Goal: Communication & Community: Answer question/provide support

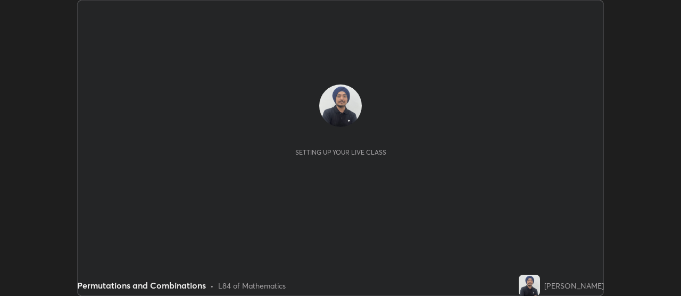
scroll to position [296, 680]
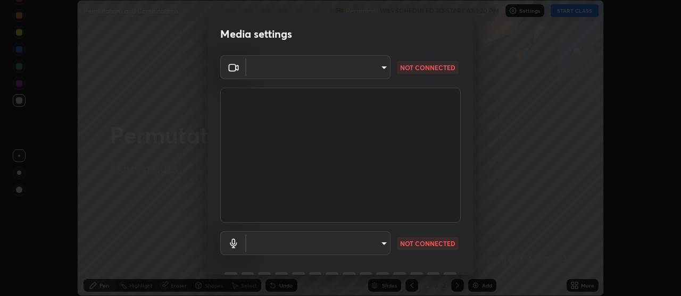
type input "22fd1baf326a4dc2477b81f4db25bcd6a257ae2ff3fe6e8918437301c5c1cc95"
type input "default"
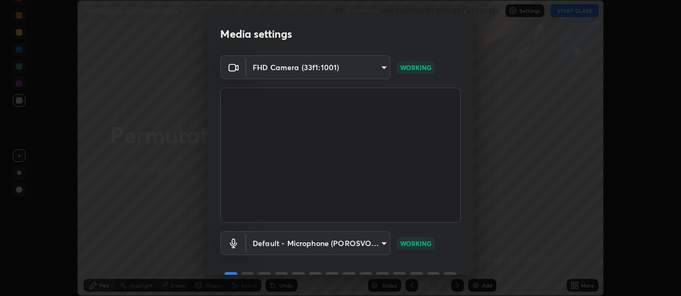
scroll to position [53, 0]
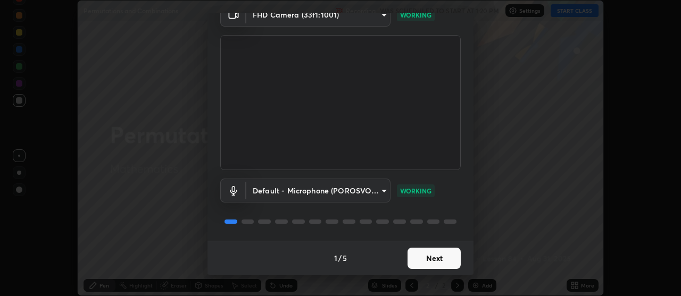
click at [423, 265] on button "Next" at bounding box center [434, 258] width 53 height 21
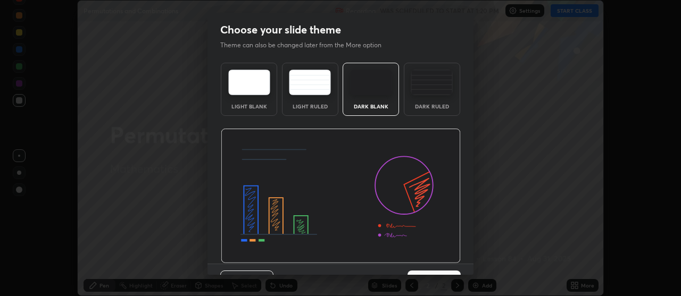
scroll to position [23, 0]
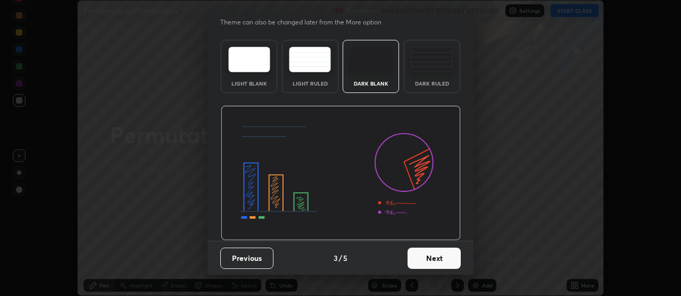
click at [417, 261] on button "Next" at bounding box center [434, 258] width 53 height 21
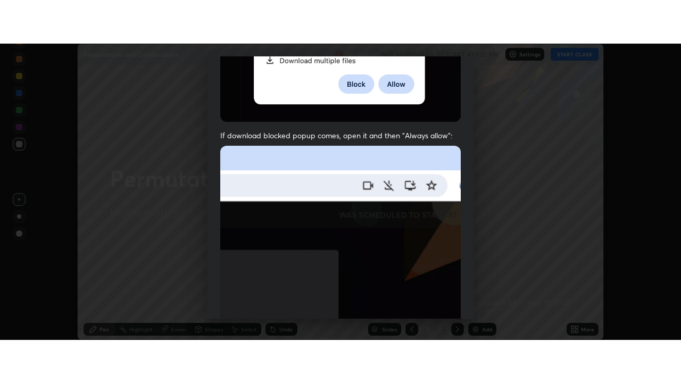
scroll to position [270, 0]
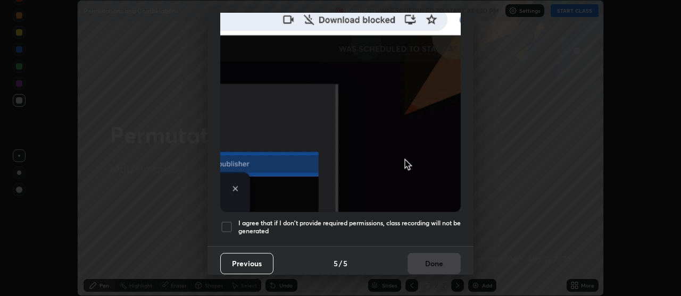
click at [236, 221] on div "I agree that if I don't provide required permissions, class recording will not …" at bounding box center [340, 227] width 240 height 13
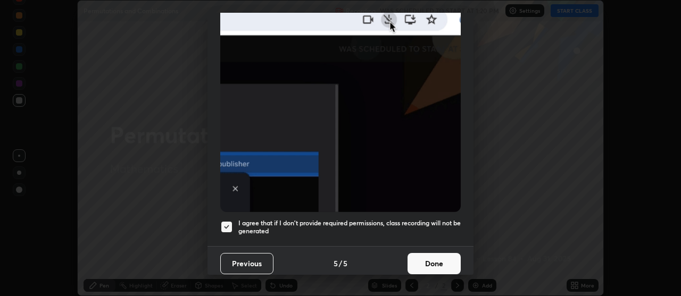
click at [430, 260] on button "Done" at bounding box center [434, 263] width 53 height 21
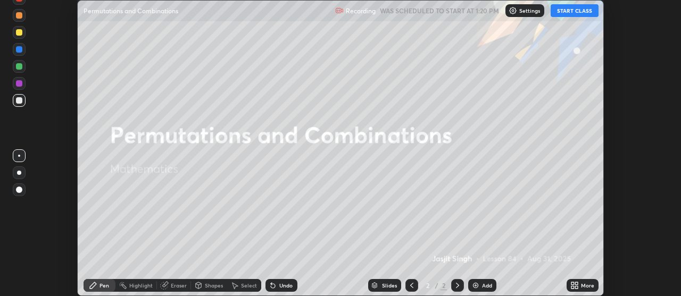
click at [565, 14] on button "START CLASS" at bounding box center [575, 10] width 48 height 13
click at [579, 285] on div "More" at bounding box center [583, 285] width 32 height 13
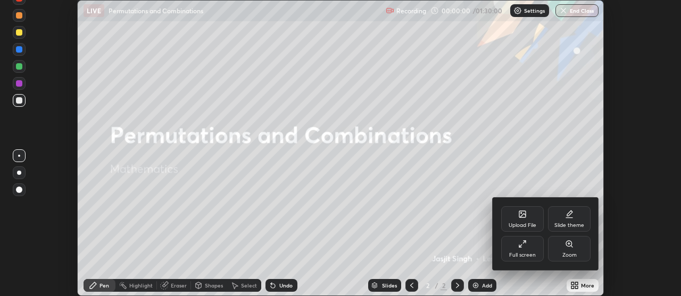
click at [526, 257] on div "Full screen" at bounding box center [522, 255] width 27 height 5
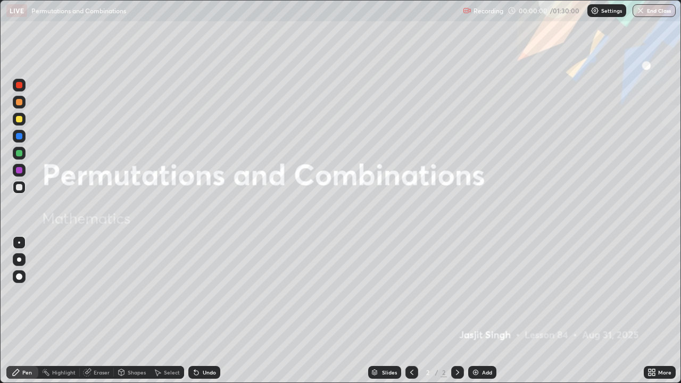
scroll to position [383, 681]
click at [486, 296] on div "Add" at bounding box center [487, 372] width 10 height 5
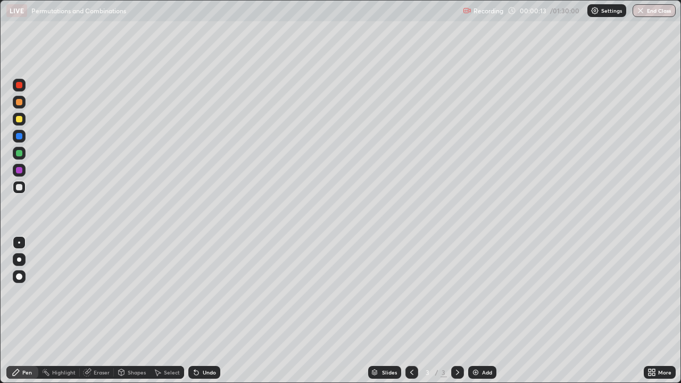
click at [23, 176] on div at bounding box center [19, 170] width 13 height 17
click at [205, 296] on div "Undo" at bounding box center [209, 372] width 13 height 5
click at [203, 296] on div "Undo" at bounding box center [204, 372] width 32 height 13
click at [19, 260] on div at bounding box center [19, 259] width 4 height 4
click at [203, 296] on div "Undo" at bounding box center [209, 372] width 13 height 5
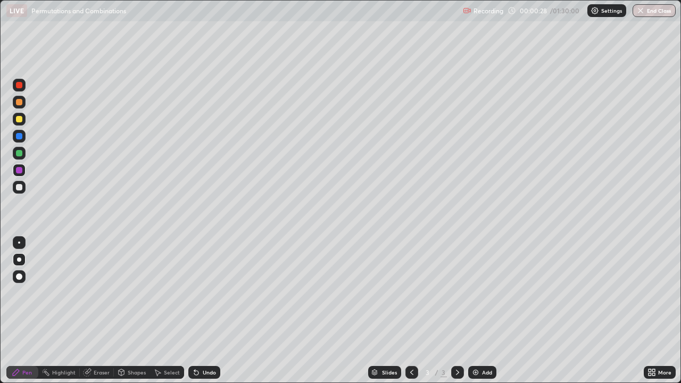
click at [206, 296] on div "Undo" at bounding box center [209, 372] width 13 height 5
click at [207, 296] on div "Undo" at bounding box center [209, 372] width 13 height 5
click at [23, 188] on div at bounding box center [19, 187] width 13 height 13
click at [203, 296] on div "Undo" at bounding box center [209, 372] width 13 height 5
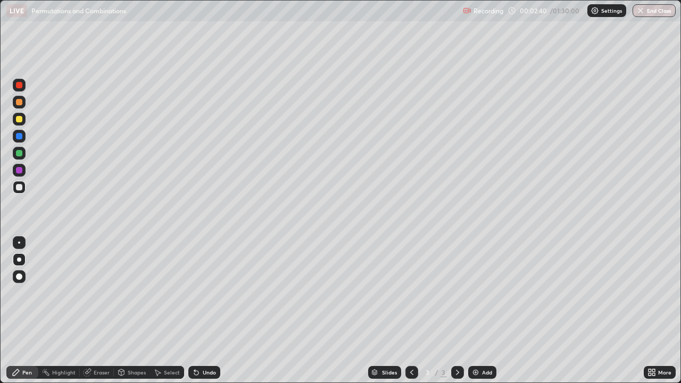
click at [477, 296] on img at bounding box center [475, 372] width 9 height 9
click at [211, 296] on div "Undo" at bounding box center [204, 372] width 32 height 13
click at [212, 296] on div "Undo" at bounding box center [209, 372] width 13 height 5
click at [215, 296] on div "Undo" at bounding box center [204, 372] width 32 height 13
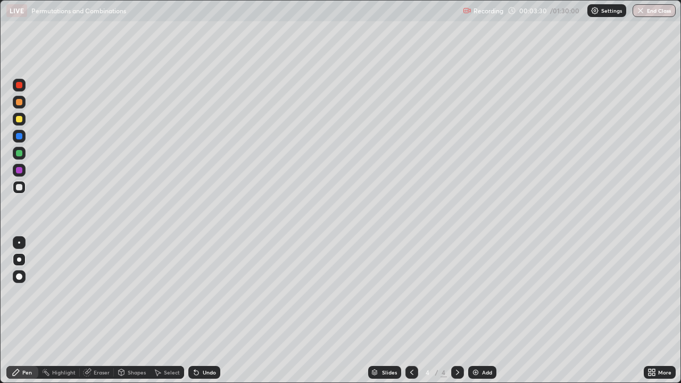
click at [214, 296] on div "Undo" at bounding box center [204, 372] width 32 height 13
click at [19, 172] on div at bounding box center [19, 170] width 6 height 6
click at [207, 296] on div "Undo" at bounding box center [204, 372] width 32 height 13
click at [205, 296] on div "Undo" at bounding box center [209, 372] width 13 height 5
click at [207, 296] on div "Undo" at bounding box center [209, 372] width 13 height 5
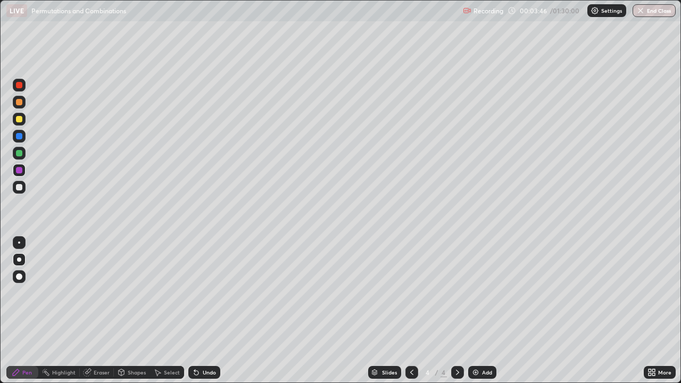
click at [205, 296] on div "Undo" at bounding box center [209, 372] width 13 height 5
click at [204, 296] on div "Undo" at bounding box center [209, 372] width 13 height 5
click at [206, 296] on div "Undo" at bounding box center [204, 372] width 32 height 13
click at [210, 296] on div "Undo" at bounding box center [204, 372] width 32 height 13
click at [208, 296] on div "Undo" at bounding box center [204, 372] width 32 height 13
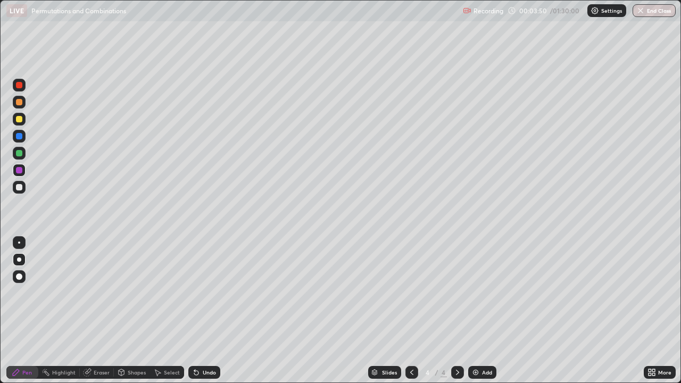
click at [207, 296] on div "Undo" at bounding box center [204, 372] width 32 height 13
click at [207, 296] on div "Undo" at bounding box center [209, 372] width 13 height 5
click at [206, 296] on div "Undo" at bounding box center [209, 372] width 13 height 5
click at [211, 296] on div "Undo" at bounding box center [209, 372] width 13 height 5
click at [214, 296] on div "Undo" at bounding box center [209, 372] width 13 height 5
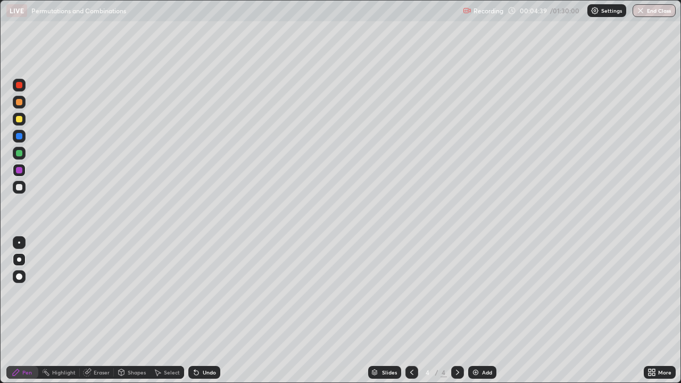
click at [209, 296] on div "Undo" at bounding box center [209, 372] width 13 height 5
click at [479, 296] on div "Add" at bounding box center [482, 372] width 28 height 13
click at [19, 154] on div at bounding box center [19, 153] width 6 height 6
click at [21, 189] on div at bounding box center [19, 187] width 6 height 6
click at [211, 296] on div "Undo" at bounding box center [204, 372] width 32 height 13
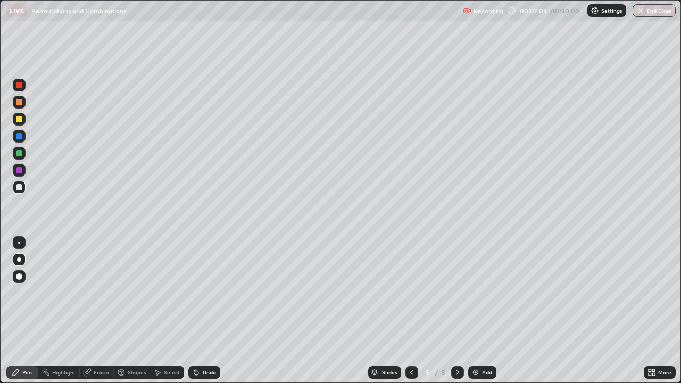
click at [217, 296] on div "Undo" at bounding box center [204, 372] width 32 height 13
click at [208, 296] on div "Undo" at bounding box center [209, 372] width 13 height 5
click at [210, 296] on div "Undo" at bounding box center [209, 372] width 13 height 5
click at [211, 296] on div "Undo" at bounding box center [204, 372] width 32 height 13
click at [409, 296] on icon at bounding box center [412, 372] width 9 height 9
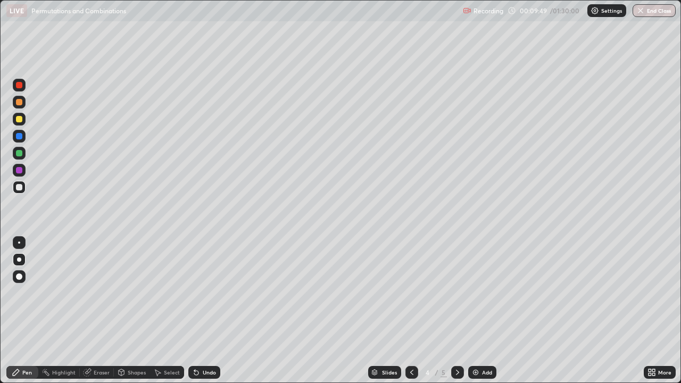
click at [452, 296] on div at bounding box center [457, 372] width 13 height 13
click at [210, 296] on div "Undo" at bounding box center [209, 372] width 13 height 5
click at [471, 296] on img at bounding box center [475, 372] width 9 height 9
click at [193, 296] on icon at bounding box center [196, 372] width 9 height 9
click at [195, 296] on icon at bounding box center [196, 373] width 4 height 4
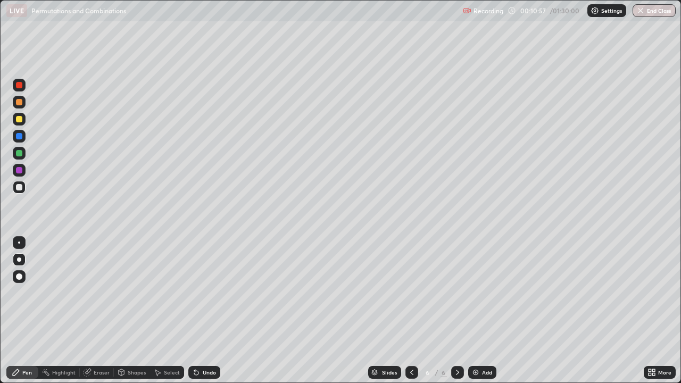
click at [197, 296] on icon at bounding box center [196, 372] width 9 height 9
click at [195, 296] on icon at bounding box center [196, 373] width 4 height 4
click at [194, 296] on icon at bounding box center [196, 373] width 4 height 4
click at [206, 296] on div "Undo" at bounding box center [204, 372] width 32 height 13
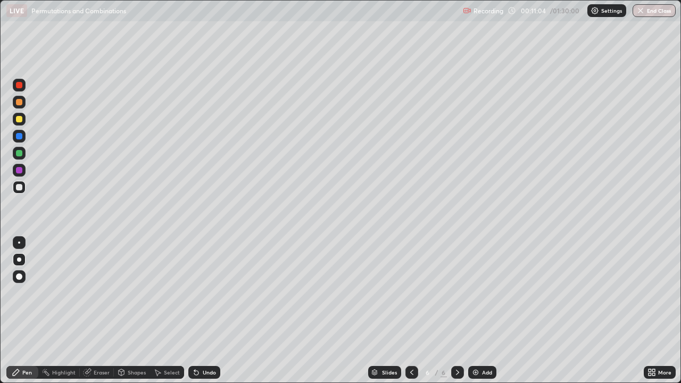
click at [206, 296] on div "Undo" at bounding box center [204, 372] width 32 height 13
click at [409, 296] on icon at bounding box center [412, 372] width 9 height 9
click at [410, 296] on icon at bounding box center [412, 372] width 9 height 9
click at [456, 296] on icon at bounding box center [457, 372] width 9 height 9
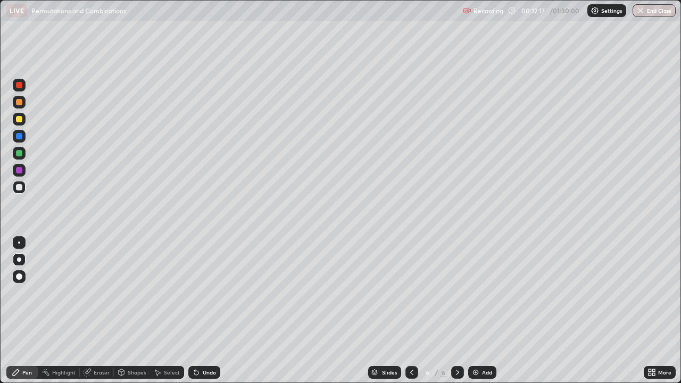
click at [409, 296] on icon at bounding box center [412, 372] width 9 height 9
click at [456, 296] on icon at bounding box center [457, 372] width 9 height 9
click at [411, 296] on icon at bounding box center [412, 372] width 9 height 9
click at [206, 296] on div "Undo" at bounding box center [209, 372] width 13 height 5
click at [406, 296] on div at bounding box center [411, 372] width 13 height 13
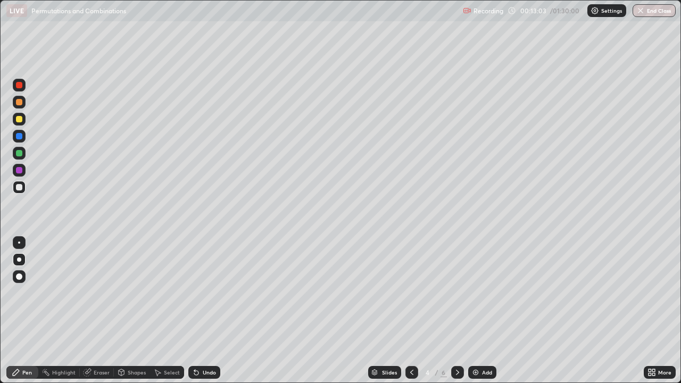
click at [453, 296] on icon at bounding box center [457, 372] width 9 height 9
click at [456, 296] on icon at bounding box center [457, 372] width 9 height 9
click at [19, 171] on div at bounding box center [19, 170] width 6 height 6
click at [206, 296] on div "Undo" at bounding box center [209, 372] width 13 height 5
click at [411, 296] on icon at bounding box center [412, 372] width 9 height 9
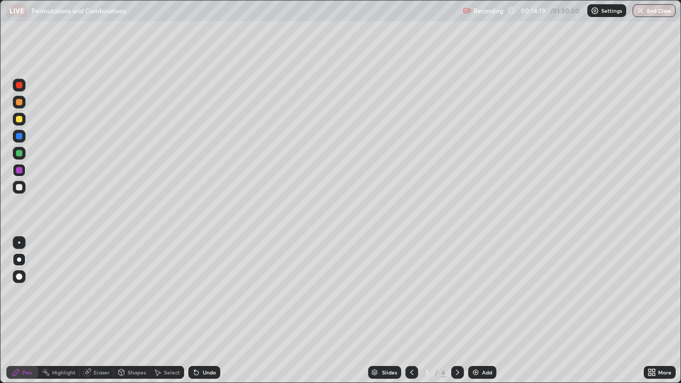
click at [456, 296] on icon at bounding box center [457, 372] width 3 height 5
click at [412, 296] on icon at bounding box center [412, 372] width 9 height 9
click at [409, 296] on icon at bounding box center [412, 372] width 9 height 9
click at [453, 296] on div at bounding box center [457, 372] width 13 height 13
click at [456, 296] on icon at bounding box center [457, 372] width 9 height 9
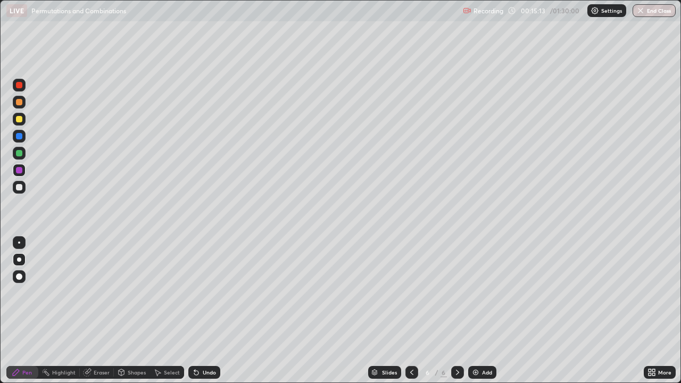
click at [410, 296] on icon at bounding box center [412, 372] width 9 height 9
click at [456, 296] on icon at bounding box center [457, 372] width 9 height 9
click at [23, 190] on div at bounding box center [19, 187] width 13 height 13
click at [208, 296] on div "Undo" at bounding box center [209, 372] width 13 height 5
click at [20, 172] on div at bounding box center [19, 170] width 6 height 6
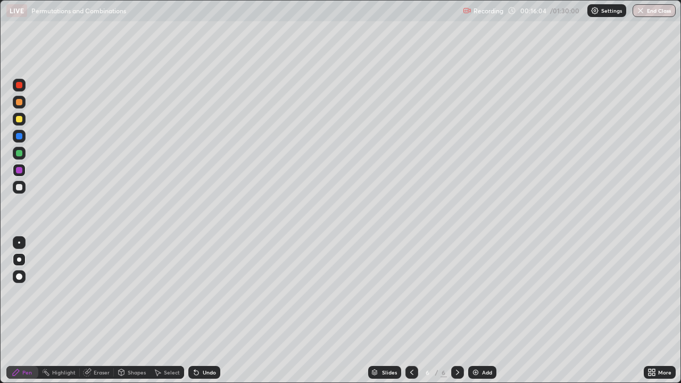
click at [197, 296] on icon at bounding box center [196, 372] width 9 height 9
click at [410, 296] on icon at bounding box center [411, 372] width 3 height 5
click at [457, 296] on icon at bounding box center [457, 372] width 9 height 9
click at [411, 296] on icon at bounding box center [411, 372] width 3 height 5
click at [210, 296] on div "Undo" at bounding box center [209, 372] width 13 height 5
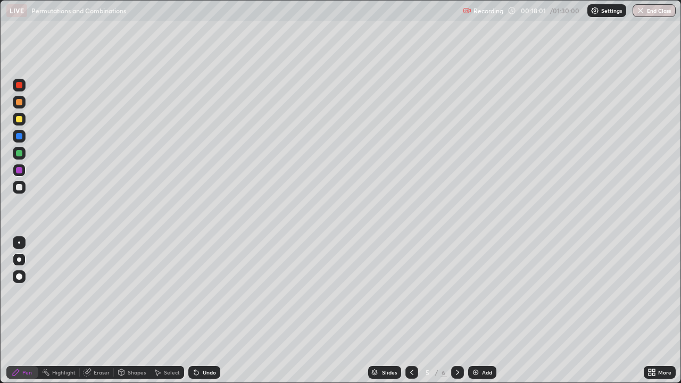
click at [456, 296] on icon at bounding box center [457, 372] width 9 height 9
click at [475, 296] on img at bounding box center [475, 372] width 9 height 9
click at [21, 154] on div at bounding box center [19, 153] width 6 height 6
click at [21, 188] on div at bounding box center [19, 187] width 6 height 6
click at [212, 296] on div "Undo" at bounding box center [209, 372] width 13 height 5
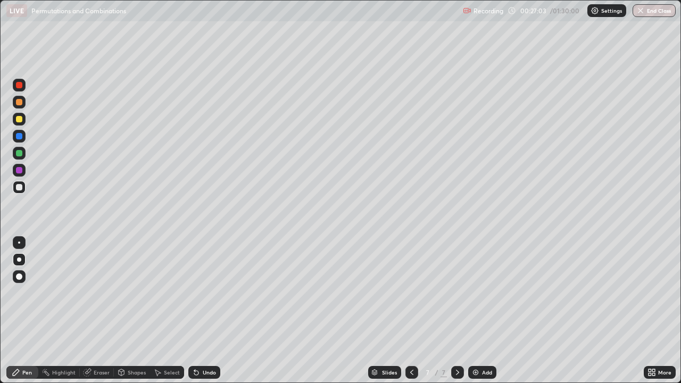
click at [210, 296] on div "Undo" at bounding box center [209, 372] width 13 height 5
click at [21, 172] on div at bounding box center [19, 170] width 6 height 6
click at [476, 296] on img at bounding box center [475, 372] width 9 height 9
click at [20, 153] on div at bounding box center [19, 153] width 6 height 6
click at [203, 296] on div "Undo" at bounding box center [209, 372] width 13 height 5
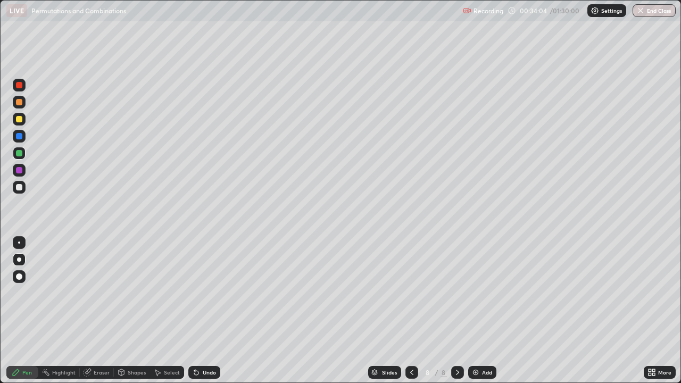
click at [212, 296] on div "Undo" at bounding box center [204, 372] width 32 height 13
click at [20, 189] on div at bounding box center [19, 187] width 6 height 6
click at [22, 172] on div at bounding box center [19, 170] width 13 height 13
click at [206, 296] on div "Undo" at bounding box center [209, 372] width 13 height 5
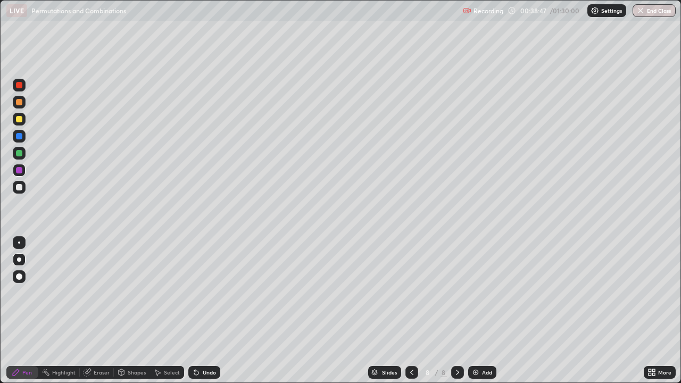
click at [209, 296] on div "Undo" at bounding box center [209, 372] width 13 height 5
click at [210, 296] on div "Undo" at bounding box center [209, 372] width 13 height 5
click at [208, 296] on div "Undo" at bounding box center [209, 372] width 13 height 5
click at [209, 296] on div "Undo" at bounding box center [209, 372] width 13 height 5
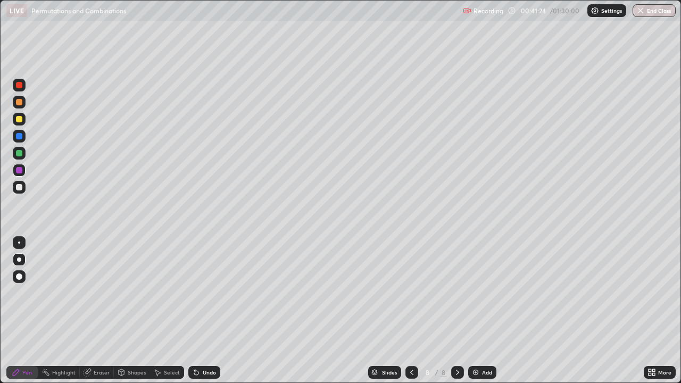
click at [209, 296] on div "Undo" at bounding box center [204, 372] width 32 height 13
click at [203, 296] on div "Undo" at bounding box center [209, 372] width 13 height 5
click at [206, 296] on div "Undo" at bounding box center [209, 372] width 13 height 5
click at [213, 296] on div "Undo" at bounding box center [209, 372] width 13 height 5
click at [199, 296] on icon at bounding box center [196, 372] width 9 height 9
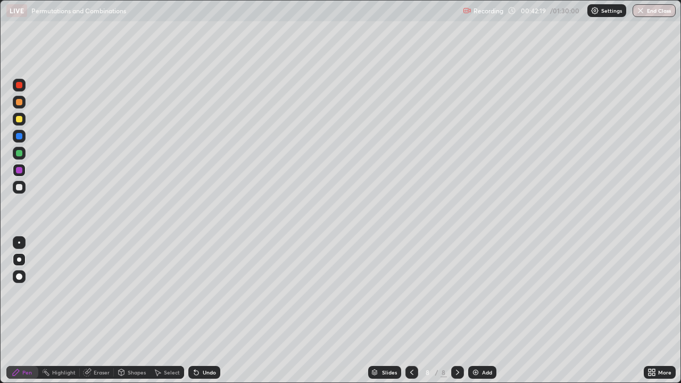
click at [20, 189] on div at bounding box center [19, 187] width 6 height 6
click at [19, 169] on div at bounding box center [19, 170] width 6 height 6
click at [196, 296] on icon at bounding box center [196, 373] width 4 height 4
click at [196, 296] on icon at bounding box center [196, 372] width 9 height 9
click at [195, 296] on icon at bounding box center [196, 372] width 9 height 9
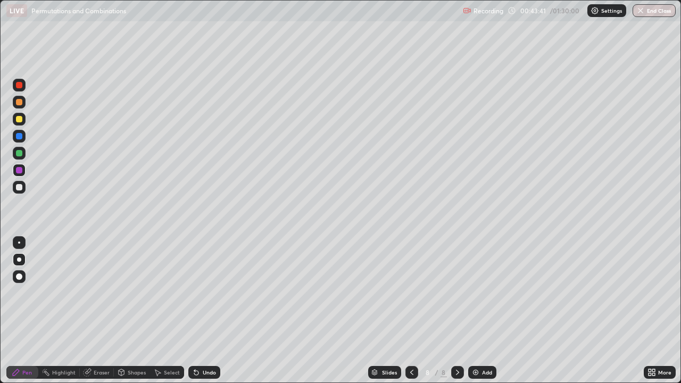
click at [195, 296] on icon at bounding box center [196, 373] width 4 height 4
click at [195, 296] on icon at bounding box center [196, 372] width 9 height 9
click at [196, 296] on icon at bounding box center [196, 373] width 4 height 4
click at [20, 185] on div at bounding box center [19, 187] width 6 height 6
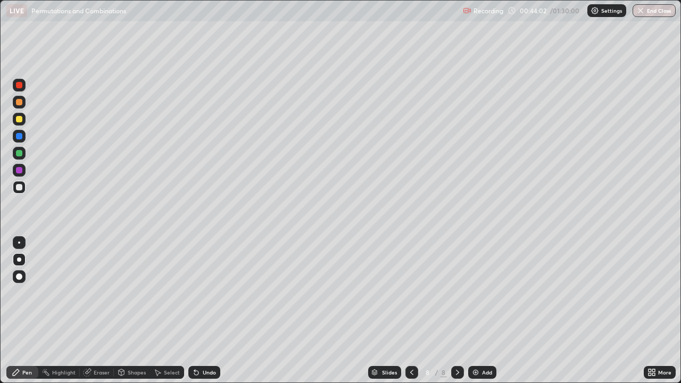
click at [101, 296] on div "Eraser" at bounding box center [102, 372] width 16 height 5
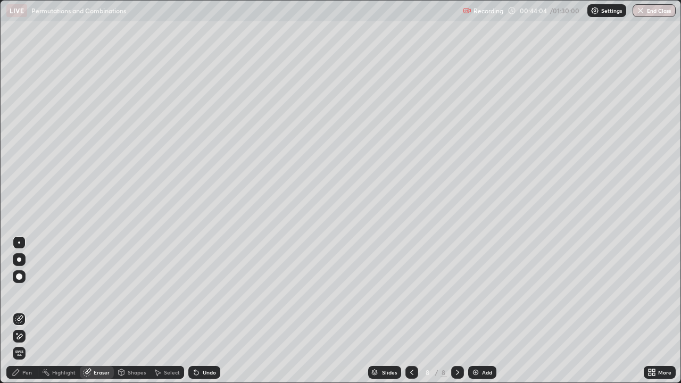
click at [26, 296] on div "Pen" at bounding box center [27, 372] width 10 height 5
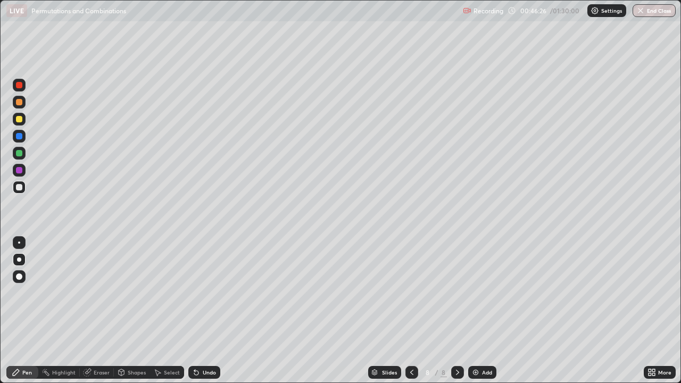
click at [482, 296] on div "Add" at bounding box center [487, 372] width 10 height 5
click at [21, 170] on div at bounding box center [19, 170] width 6 height 6
click at [411, 296] on icon at bounding box center [412, 372] width 9 height 9
click at [452, 296] on div at bounding box center [457, 372] width 13 height 13
click at [411, 296] on icon at bounding box center [412, 372] width 9 height 9
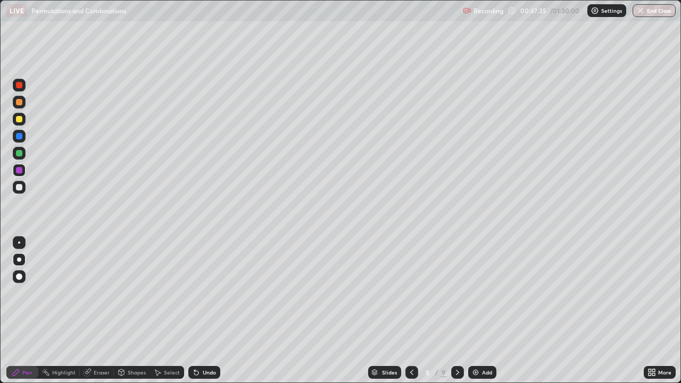
click at [203, 296] on div "Undo" at bounding box center [209, 372] width 13 height 5
click at [206, 296] on div "Undo" at bounding box center [209, 372] width 13 height 5
click at [205, 296] on div "Undo" at bounding box center [204, 372] width 32 height 13
click at [212, 296] on div "Undo" at bounding box center [204, 372] width 32 height 13
click at [456, 296] on icon at bounding box center [457, 372] width 9 height 9
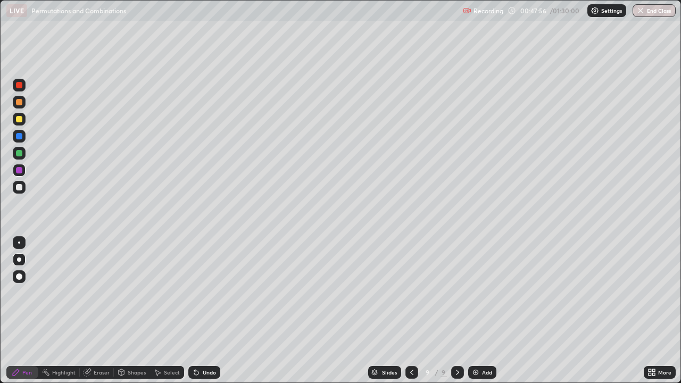
click at [212, 296] on div "Undo" at bounding box center [204, 372] width 32 height 13
click at [214, 296] on div "Undo" at bounding box center [209, 372] width 13 height 5
click at [411, 296] on icon at bounding box center [412, 372] width 9 height 9
click at [456, 296] on icon at bounding box center [457, 372] width 9 height 9
click at [20, 187] on div at bounding box center [19, 187] width 6 height 6
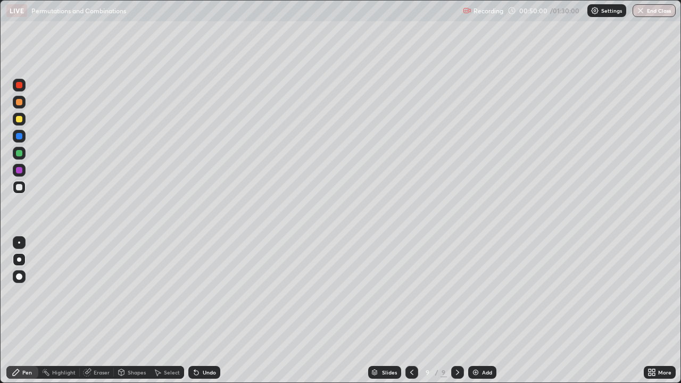
click at [411, 296] on icon at bounding box center [412, 372] width 9 height 9
click at [455, 296] on icon at bounding box center [457, 372] width 9 height 9
click at [99, 296] on div "Eraser" at bounding box center [102, 372] width 16 height 5
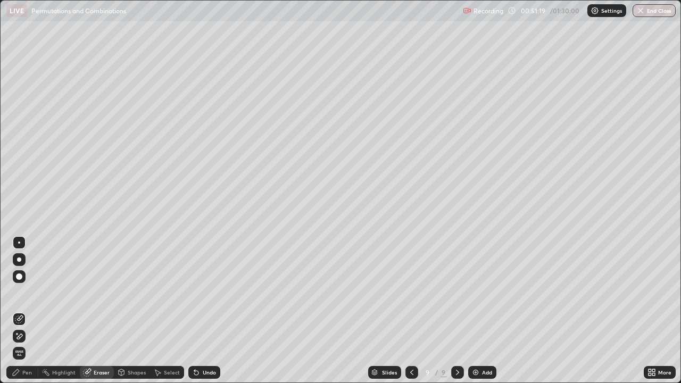
click at [43, 296] on circle at bounding box center [42, 371] width 1 height 1
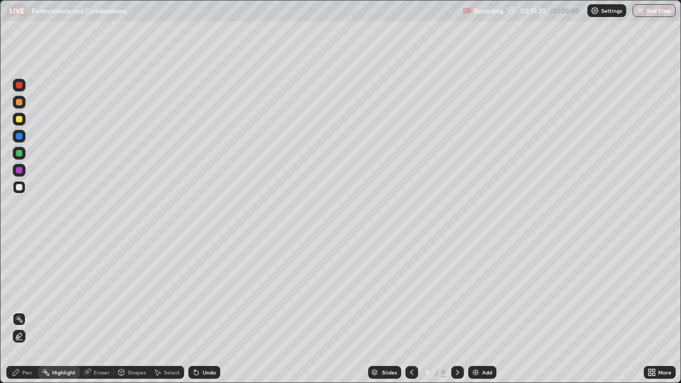
click at [25, 296] on div "Pen" at bounding box center [27, 372] width 10 height 5
click at [410, 296] on icon at bounding box center [411, 372] width 3 height 5
click at [456, 296] on icon at bounding box center [457, 372] width 9 height 9
click at [482, 296] on div "Add" at bounding box center [487, 372] width 10 height 5
click at [19, 120] on div at bounding box center [19, 119] width 6 height 6
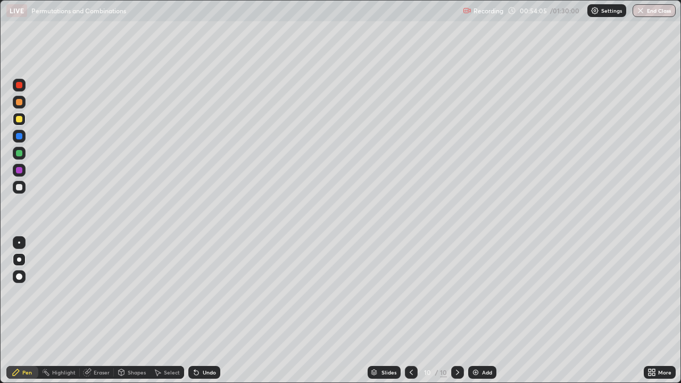
click at [201, 296] on div "Undo" at bounding box center [204, 372] width 32 height 13
click at [21, 156] on div at bounding box center [19, 153] width 6 height 6
click at [203, 296] on div "Undo" at bounding box center [209, 372] width 13 height 5
click at [212, 296] on div "Undo" at bounding box center [209, 372] width 13 height 5
click at [225, 296] on div "Slides 10 / 10 Add" at bounding box center [431, 372] width 423 height 21
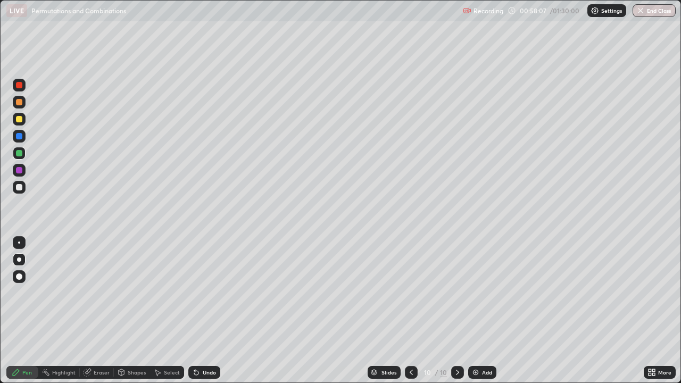
click at [209, 296] on div "Undo" at bounding box center [209, 372] width 13 height 5
click at [21, 188] on div at bounding box center [19, 187] width 6 height 6
click at [200, 296] on div "Undo" at bounding box center [204, 372] width 32 height 13
click at [203, 296] on div "Undo" at bounding box center [209, 372] width 13 height 5
click at [476, 296] on img at bounding box center [475, 372] width 9 height 9
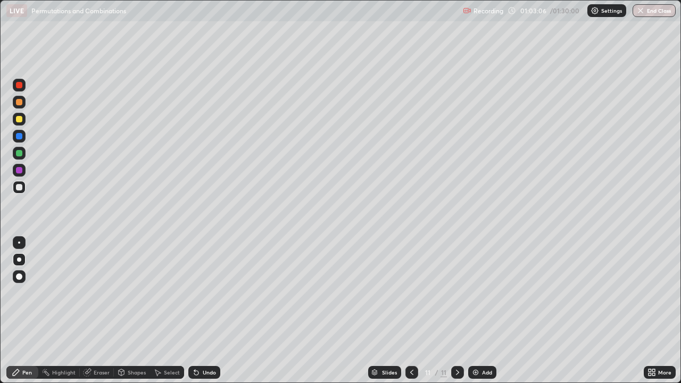
click at [211, 296] on div "Undo" at bounding box center [209, 372] width 13 height 5
click at [479, 296] on div "Add" at bounding box center [482, 372] width 28 height 13
click at [476, 296] on img at bounding box center [475, 372] width 9 height 9
click at [20, 122] on div at bounding box center [19, 119] width 6 height 6
click at [198, 296] on icon at bounding box center [196, 372] width 9 height 9
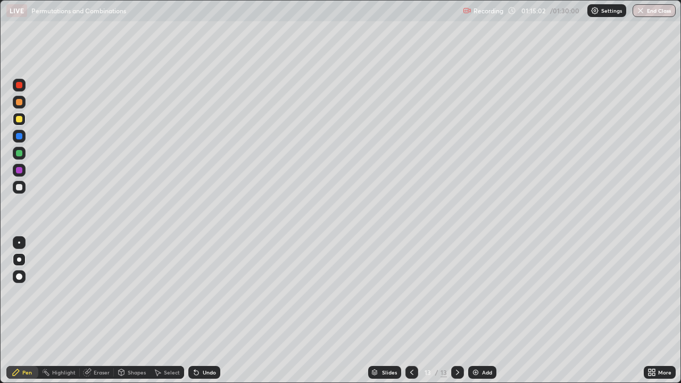
click at [22, 176] on div at bounding box center [19, 170] width 13 height 13
click at [195, 296] on icon at bounding box center [196, 373] width 4 height 4
click at [198, 296] on icon at bounding box center [196, 372] width 9 height 9
click at [21, 188] on div at bounding box center [19, 187] width 6 height 6
click at [19, 176] on div at bounding box center [19, 170] width 13 height 13
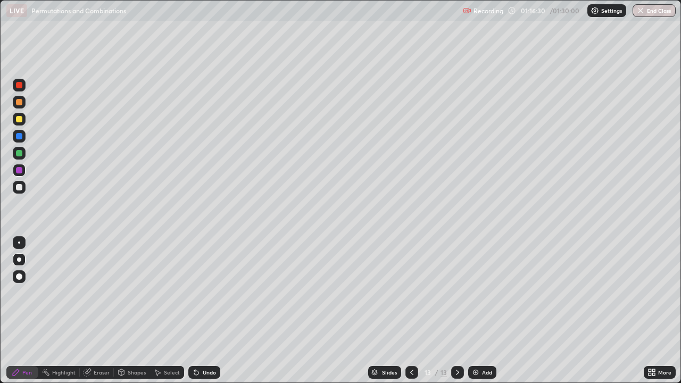
click at [203, 296] on div "Undo" at bounding box center [209, 372] width 13 height 5
click at [199, 296] on div "Undo" at bounding box center [204, 372] width 32 height 13
click at [212, 296] on div "Undo" at bounding box center [204, 372] width 32 height 13
click at [203, 296] on div "Undo" at bounding box center [209, 372] width 13 height 5
click at [480, 296] on div "Add" at bounding box center [482, 372] width 28 height 13
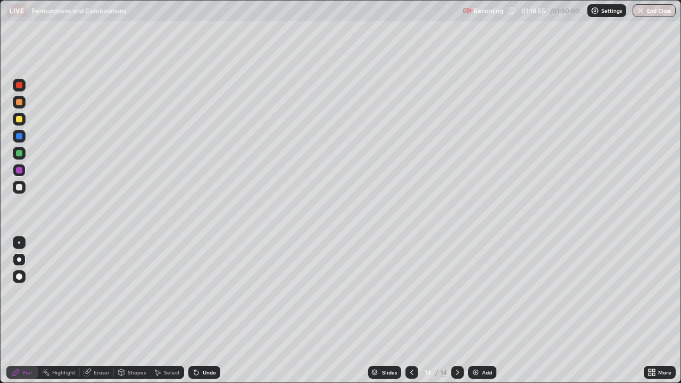
click at [20, 120] on div at bounding box center [19, 119] width 6 height 6
click at [206, 296] on div "Undo" at bounding box center [204, 372] width 32 height 13
click at [206, 296] on div "Undo" at bounding box center [209, 372] width 13 height 5
click at [215, 296] on div "Undo" at bounding box center [204, 372] width 32 height 13
click at [212, 296] on div "Undo" at bounding box center [204, 372] width 32 height 13
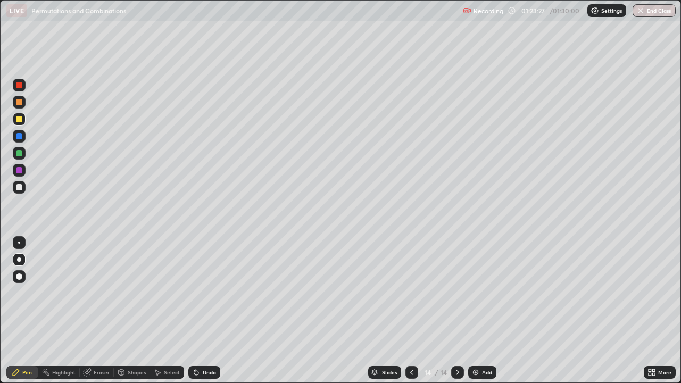
click at [411, 296] on icon at bounding box center [412, 372] width 9 height 9
click at [456, 296] on icon at bounding box center [457, 372] width 9 height 9
click at [24, 187] on div at bounding box center [19, 187] width 13 height 13
click at [207, 296] on div "Undo" at bounding box center [204, 372] width 32 height 13
click at [96, 296] on div "Eraser" at bounding box center [102, 372] width 16 height 5
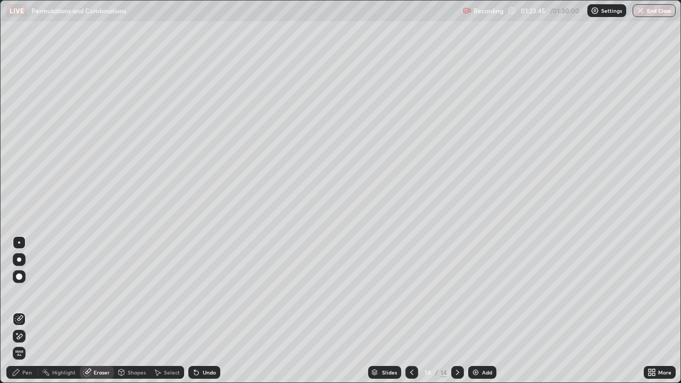
click at [27, 296] on div "Pen" at bounding box center [27, 372] width 10 height 5
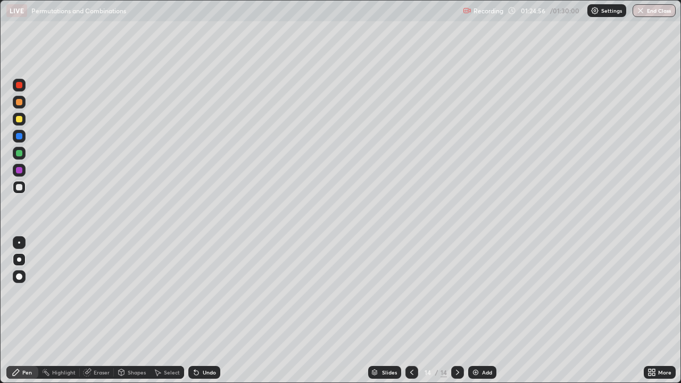
click at [476, 296] on img at bounding box center [475, 372] width 9 height 9
click at [21, 155] on div at bounding box center [19, 153] width 6 height 6
click at [199, 296] on div "Undo" at bounding box center [204, 372] width 32 height 13
click at [202, 296] on div "Undo" at bounding box center [204, 372] width 32 height 13
click at [204, 296] on div "Undo" at bounding box center [209, 372] width 13 height 5
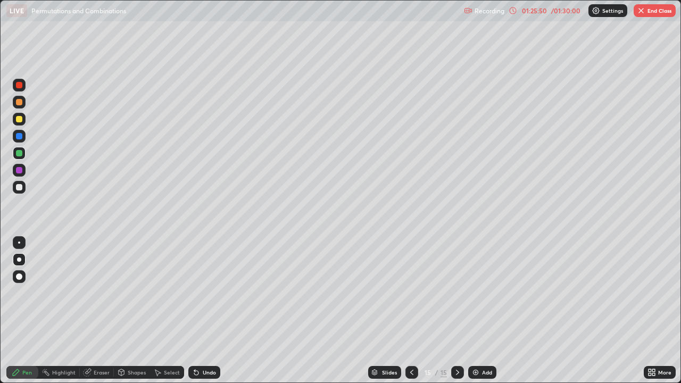
click at [21, 189] on div at bounding box center [19, 187] width 6 height 6
click at [636, 15] on button "End Class" at bounding box center [655, 10] width 42 height 13
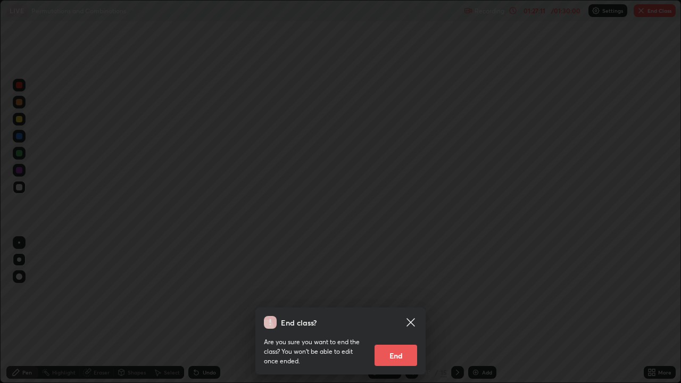
click at [395, 296] on button "End" at bounding box center [396, 355] width 43 height 21
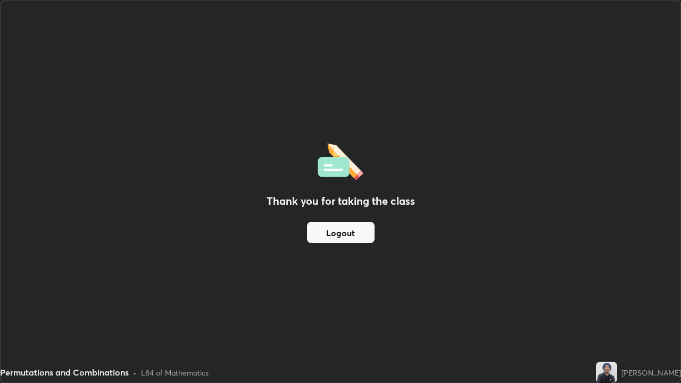
click at [339, 235] on button "Logout" at bounding box center [341, 232] width 68 height 21
